Goal: Task Accomplishment & Management: Use online tool/utility

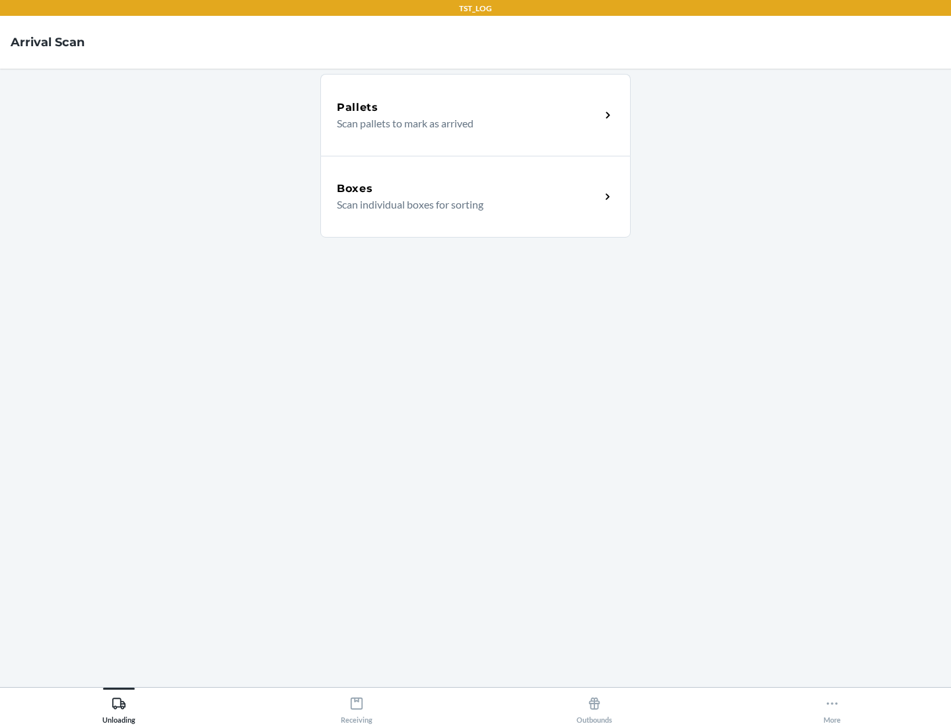
click at [468, 189] on div "Boxes" at bounding box center [468, 189] width 263 height 16
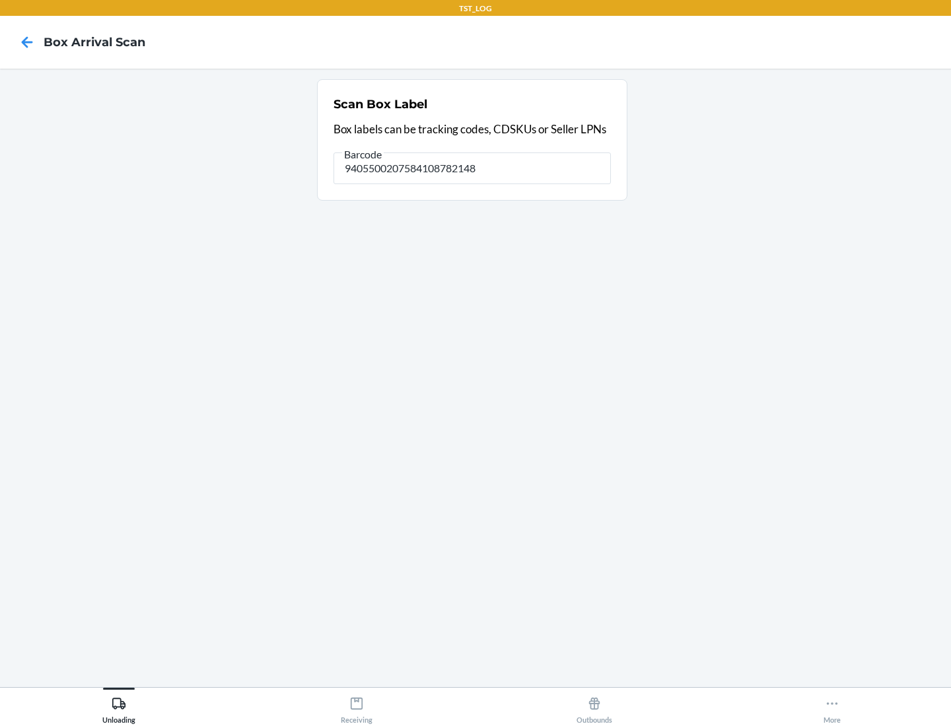
type input "9405500207584108782148"
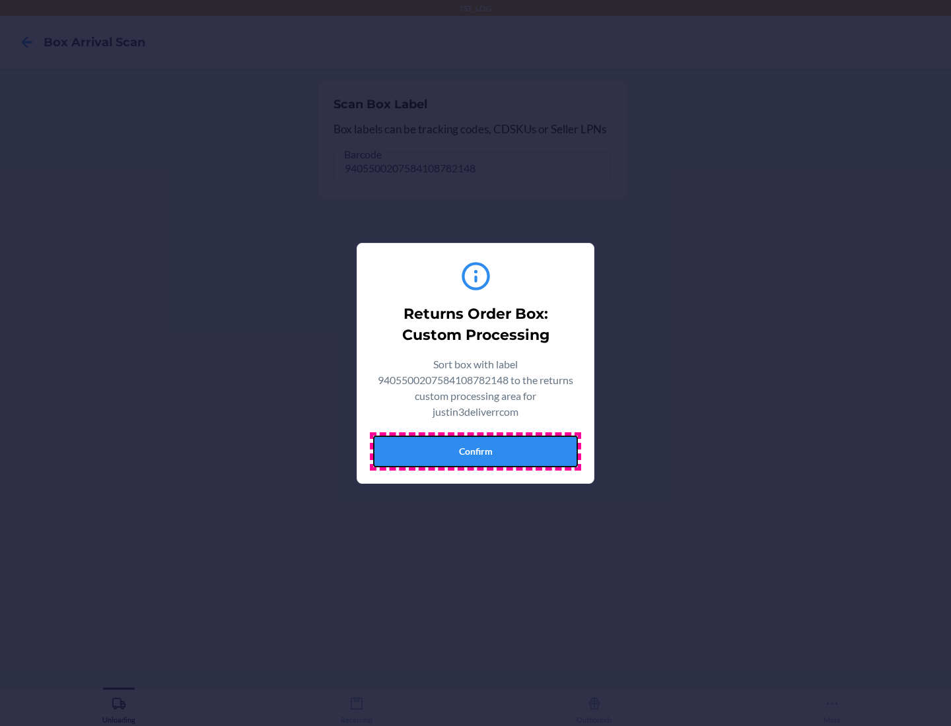
click at [475, 451] on button "Confirm" at bounding box center [475, 452] width 205 height 32
